Goal: Transaction & Acquisition: Register for event/course

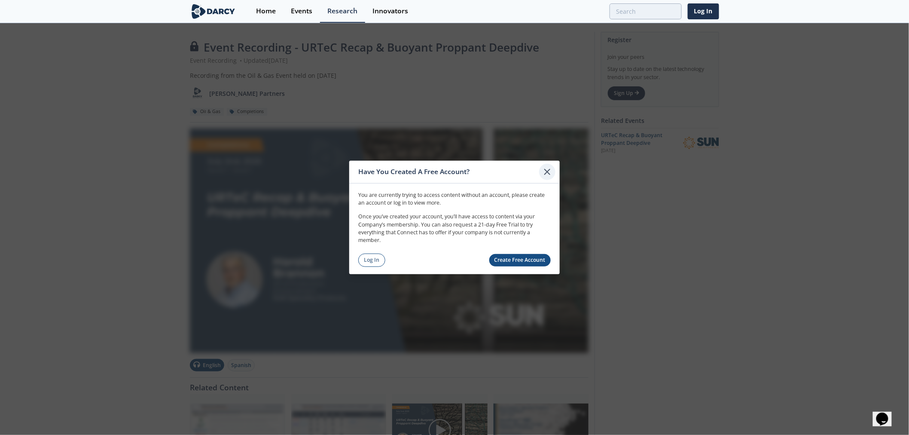
click at [545, 173] on icon at bounding box center [547, 172] width 10 height 10
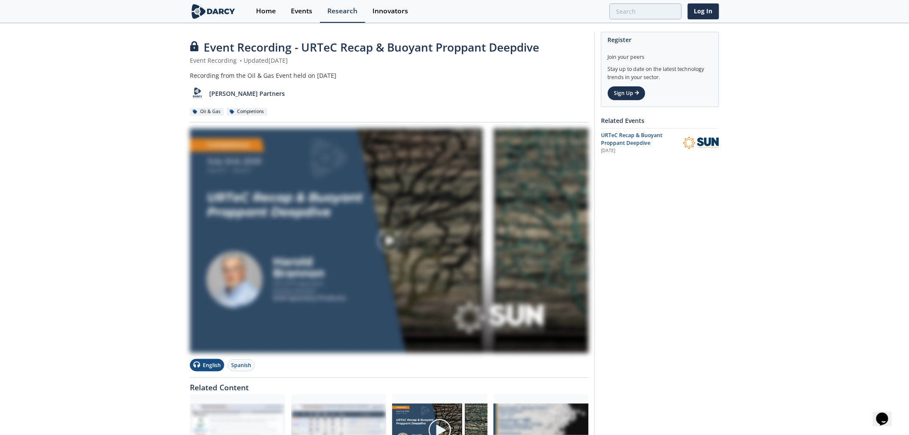
click at [411, 251] on div at bounding box center [389, 240] width 96 height 48
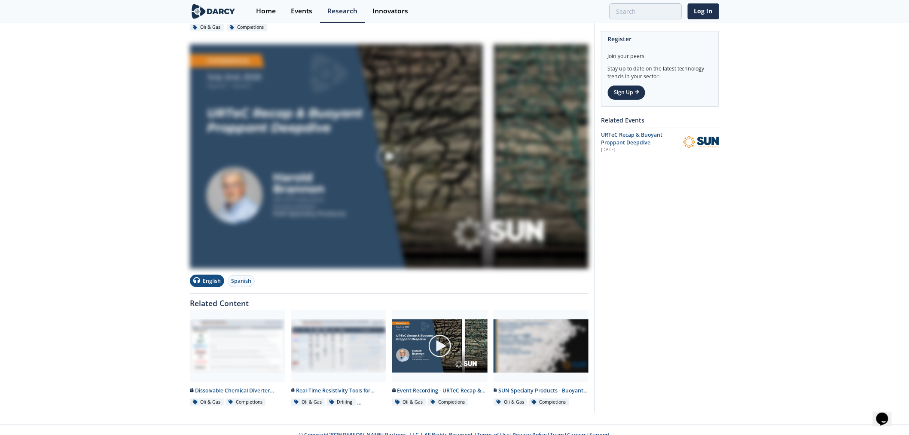
scroll to position [94, 0]
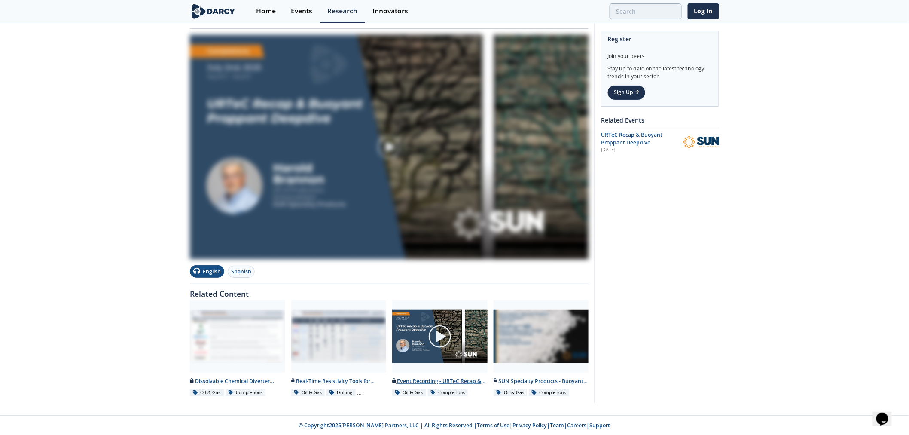
click at [444, 330] on img at bounding box center [440, 336] width 24 height 24
click at [277, 121] on img at bounding box center [389, 147] width 399 height 224
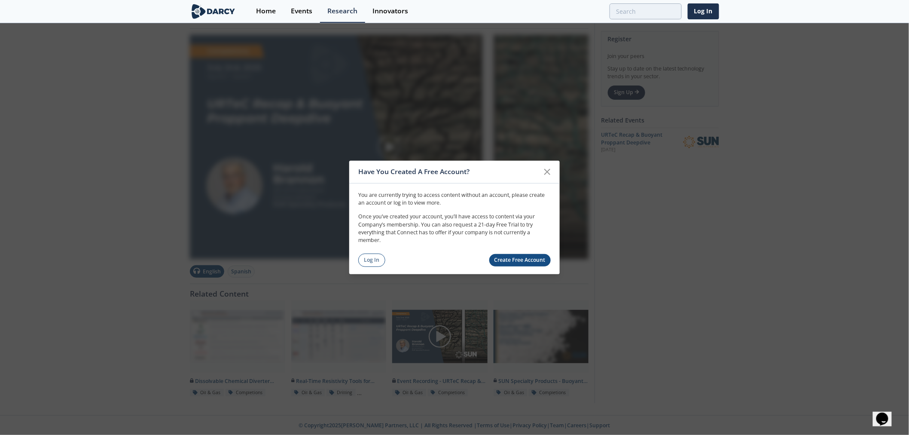
click at [512, 262] on link "Create Free Account" at bounding box center [520, 260] width 62 height 12
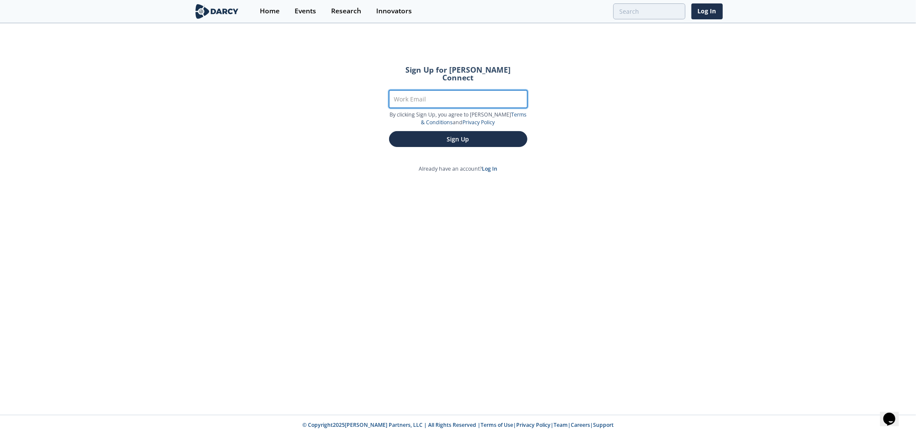
click at [443, 94] on input "Work Email" at bounding box center [458, 99] width 138 height 18
type input "ryan.duman@woodmac.com"
click at [389, 131] on button "Sign Up" at bounding box center [458, 139] width 138 height 16
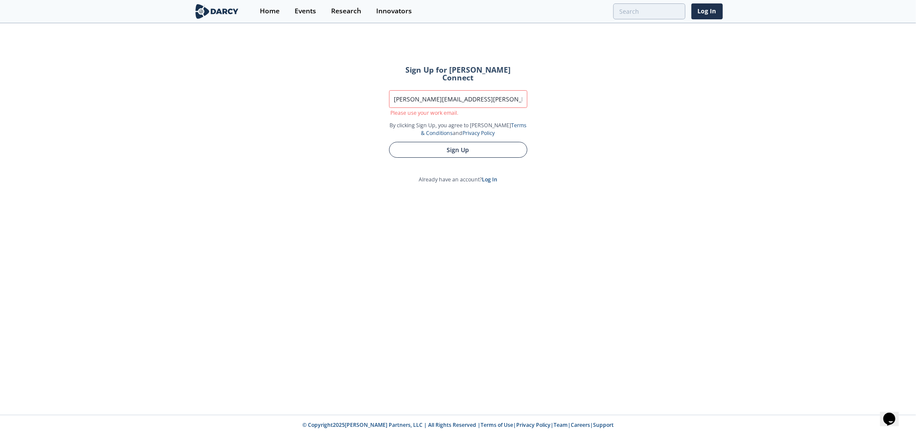
click at [441, 142] on button "Sign Up" at bounding box center [458, 150] width 138 height 16
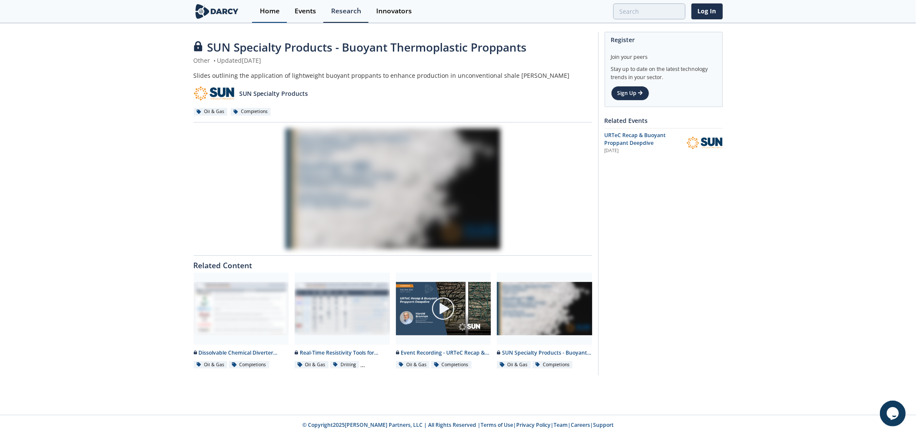
click at [269, 13] on div "Home" at bounding box center [270, 11] width 20 height 7
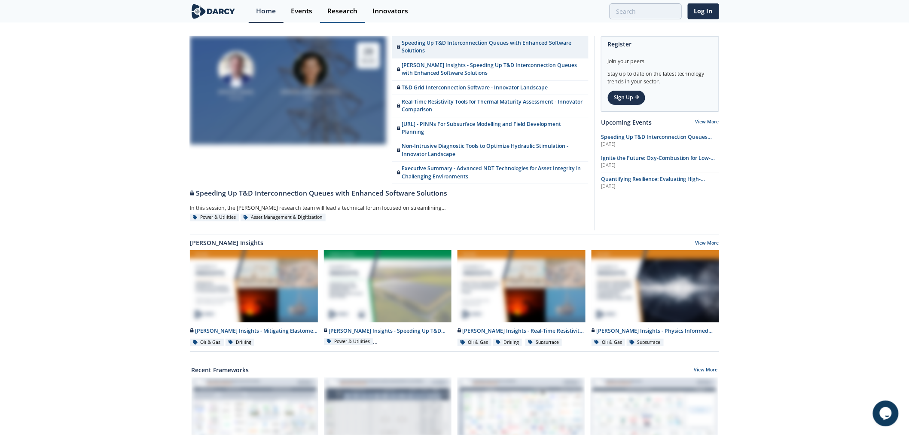
click at [334, 10] on div "Research" at bounding box center [342, 11] width 30 height 7
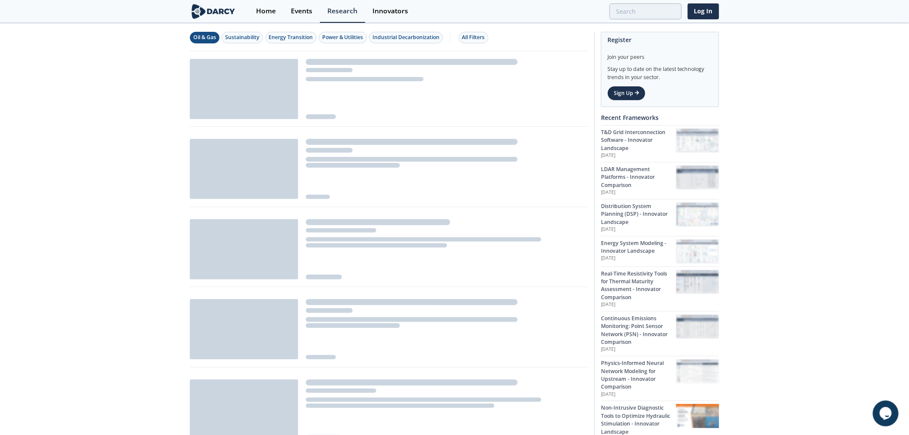
click at [212, 40] on div "Oil & Gas" at bounding box center [204, 37] width 23 height 8
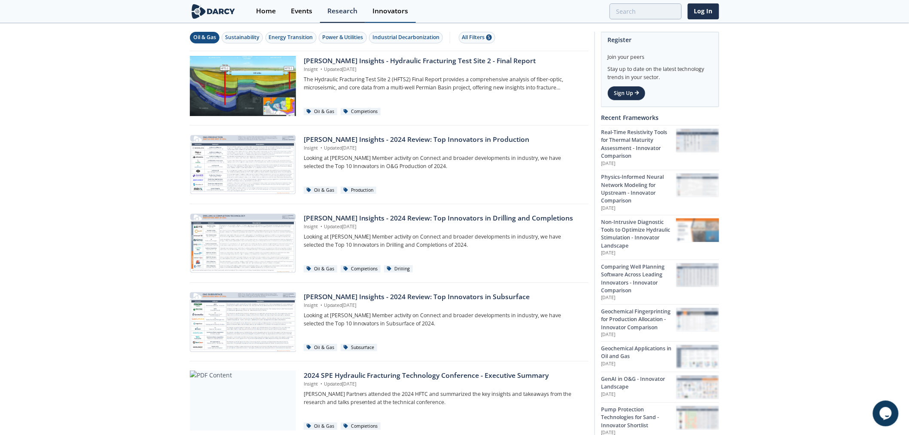
click at [392, 12] on div "Innovators" at bounding box center [390, 11] width 36 height 7
